Goal: Contribute content

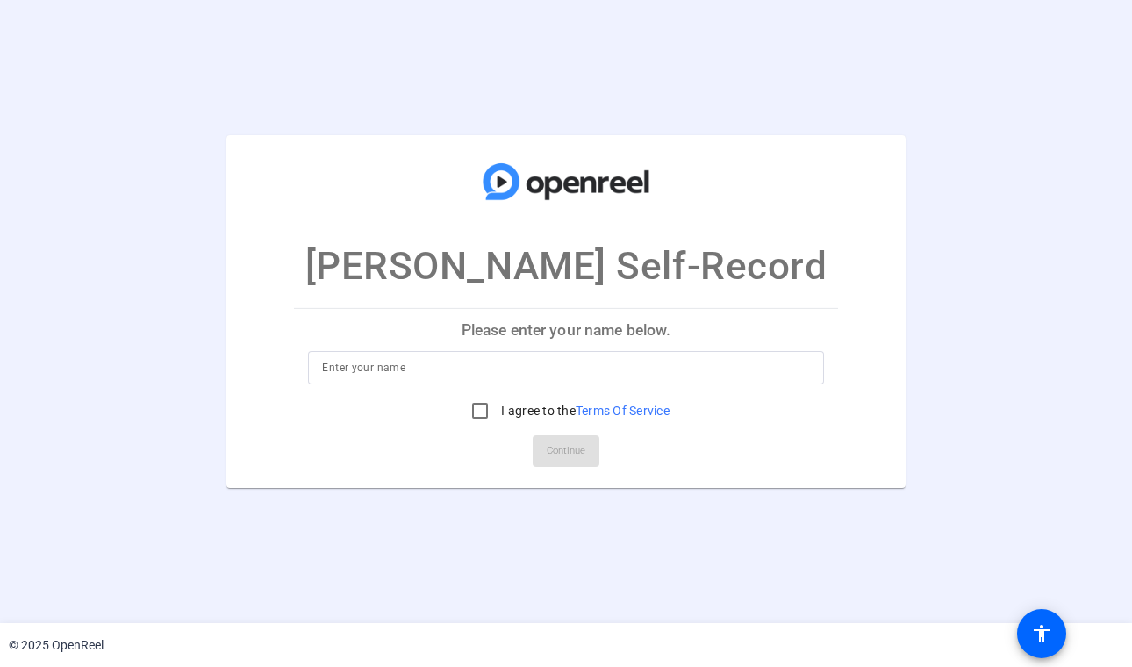
click at [464, 370] on input at bounding box center [565, 367] width 487 height 21
type input "[PERSON_NAME]"
click at [479, 414] on input "I agree to the Terms Of Service" at bounding box center [479, 410] width 35 height 35
checkbox input "true"
click at [567, 447] on span "Continue" at bounding box center [566, 451] width 39 height 26
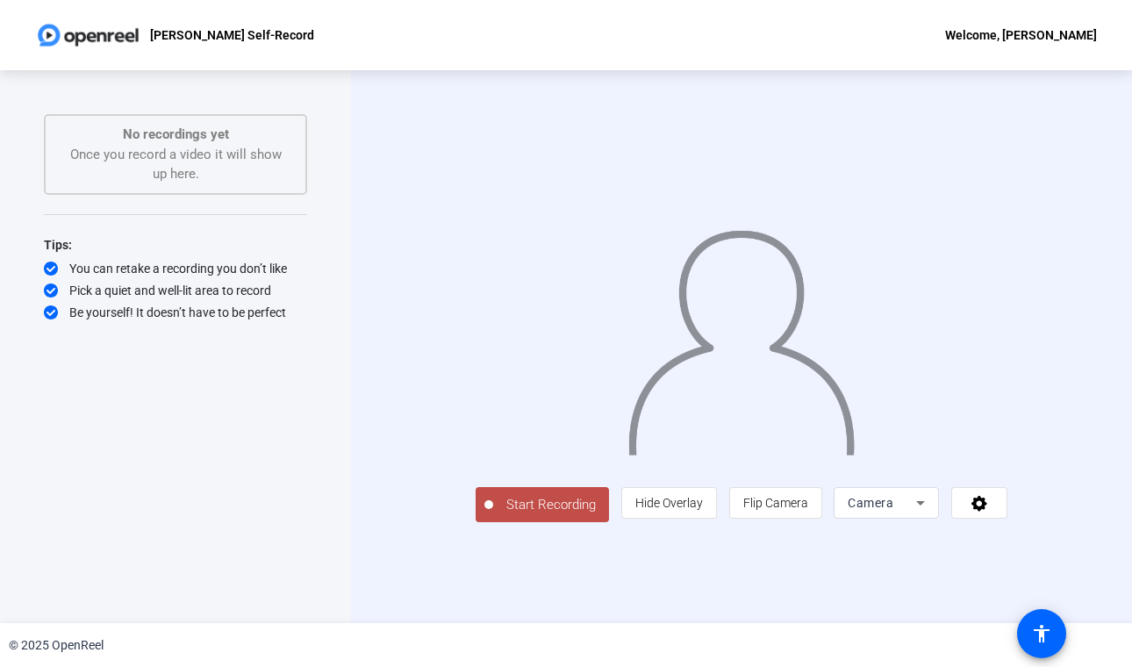
click at [916, 513] on div "Camera" at bounding box center [881, 502] width 68 height 21
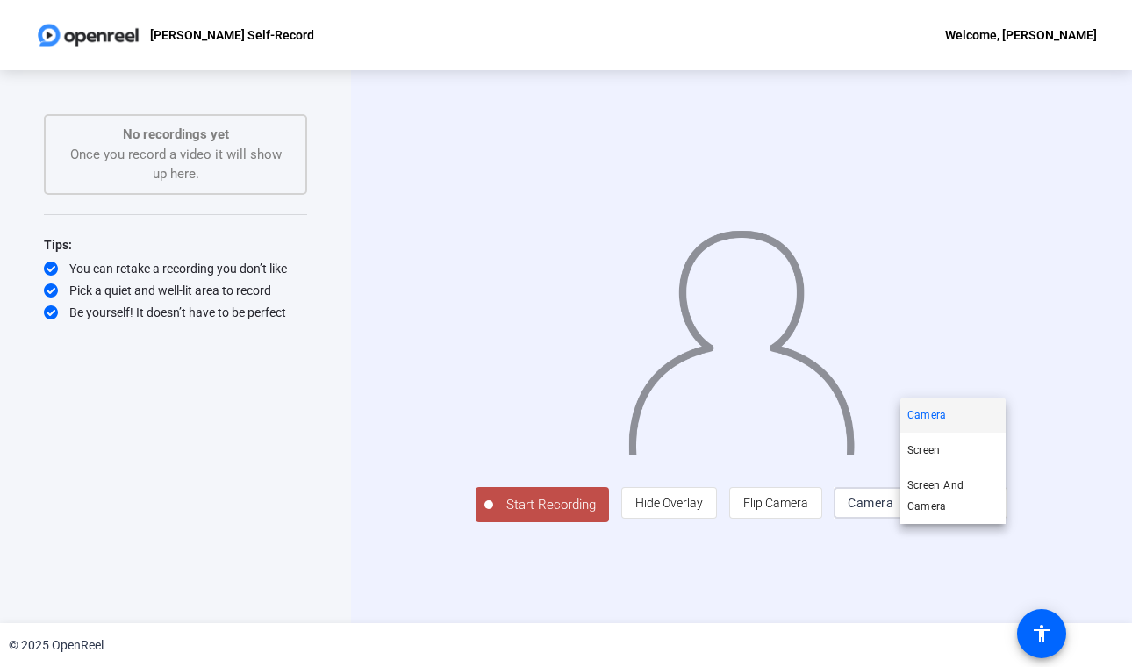
click at [480, 537] on div at bounding box center [566, 333] width 1132 height 667
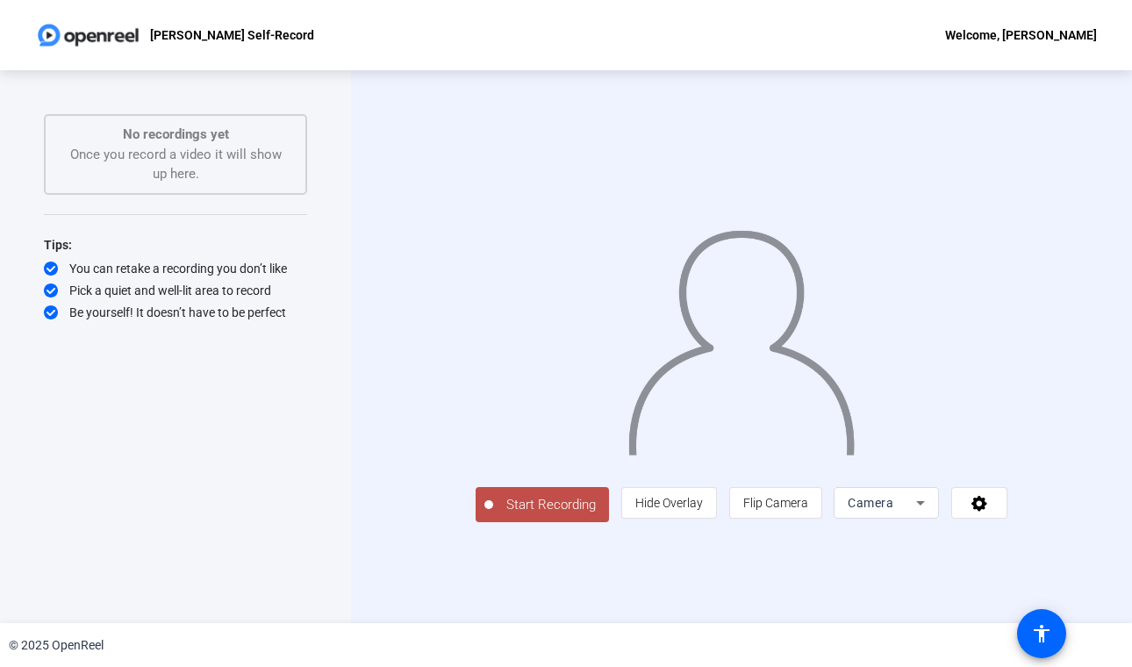
click at [493, 515] on span "Start Recording" at bounding box center [551, 505] width 116 height 20
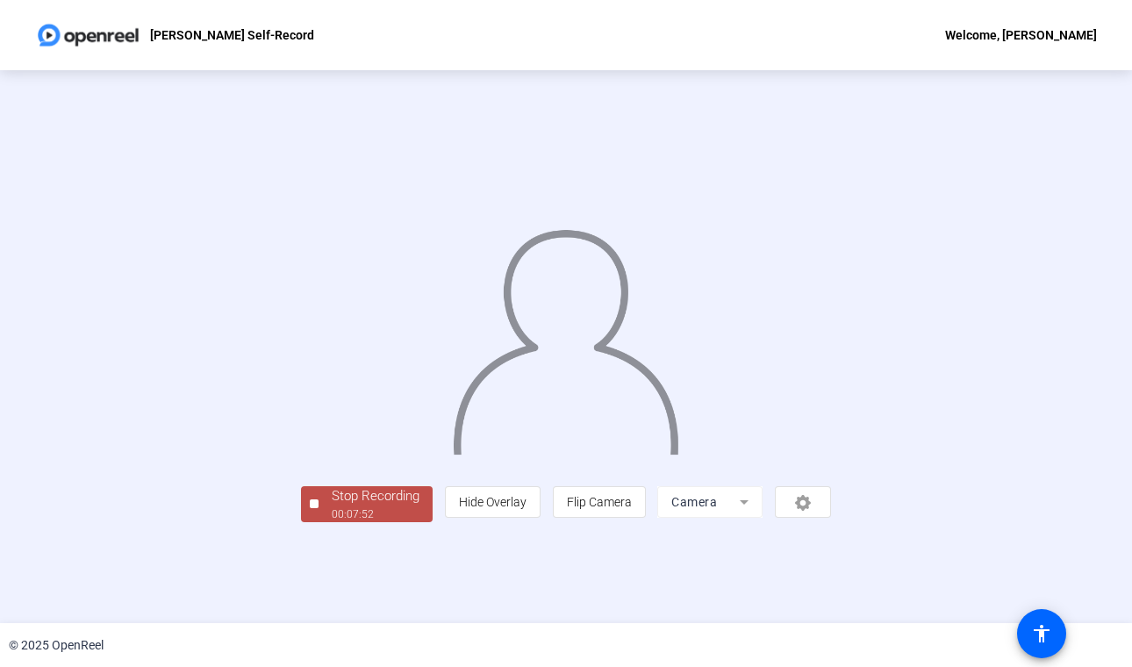
click at [332, 506] on div "Stop Recording" at bounding box center [376, 496] width 88 height 20
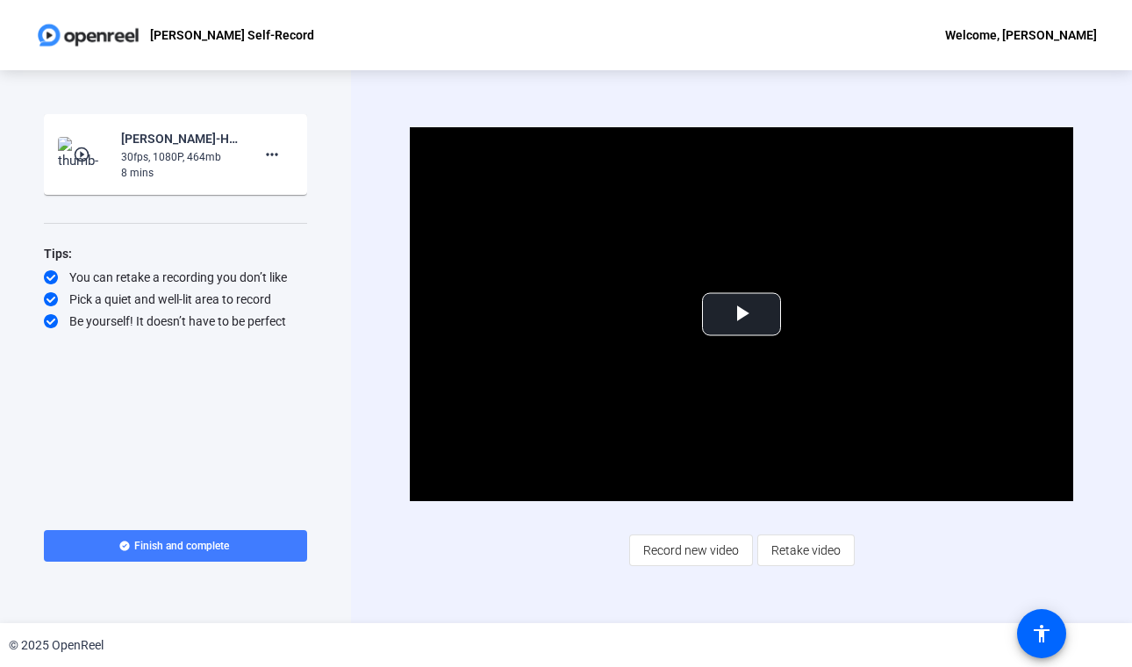
click at [150, 550] on span "Finish and complete" at bounding box center [181, 546] width 95 height 14
